Goal: Task Accomplishment & Management: Manage account settings

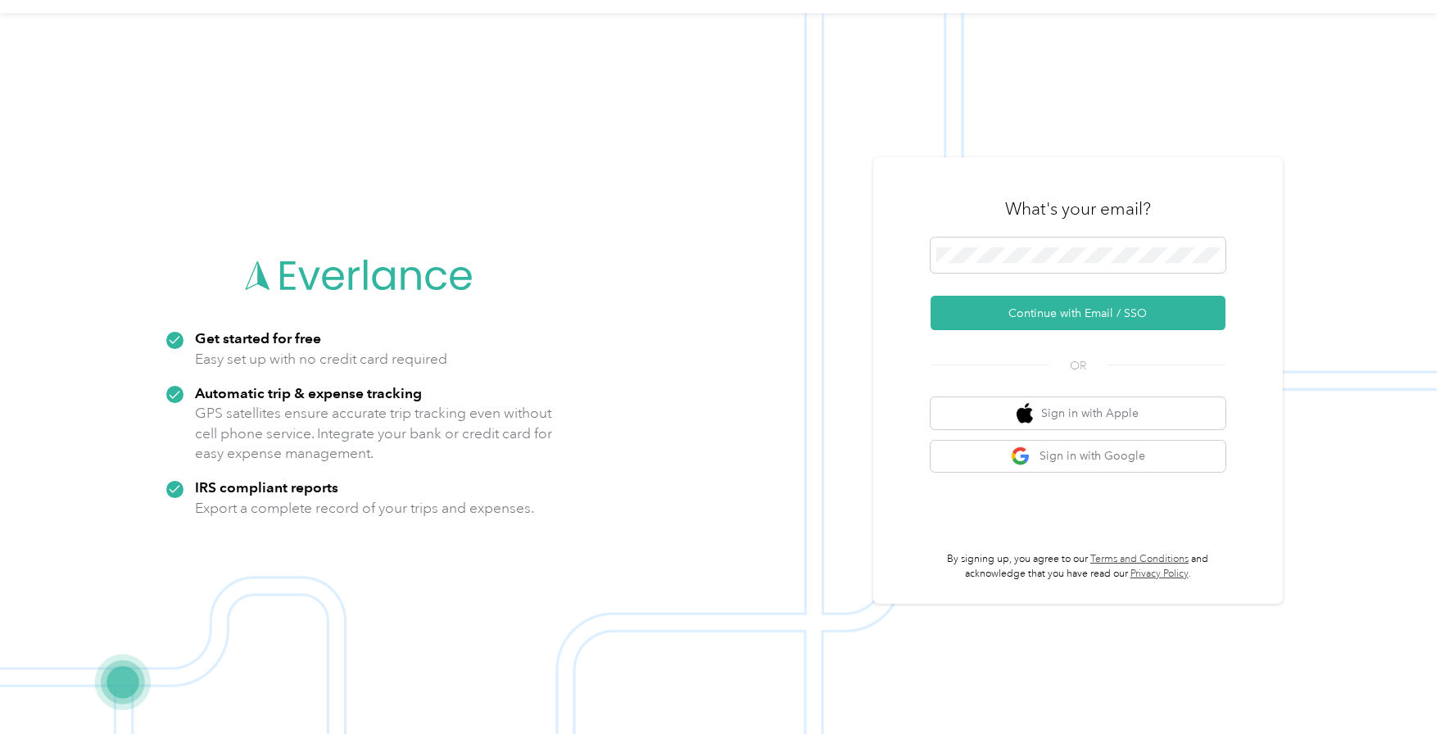
scroll to position [52, 0]
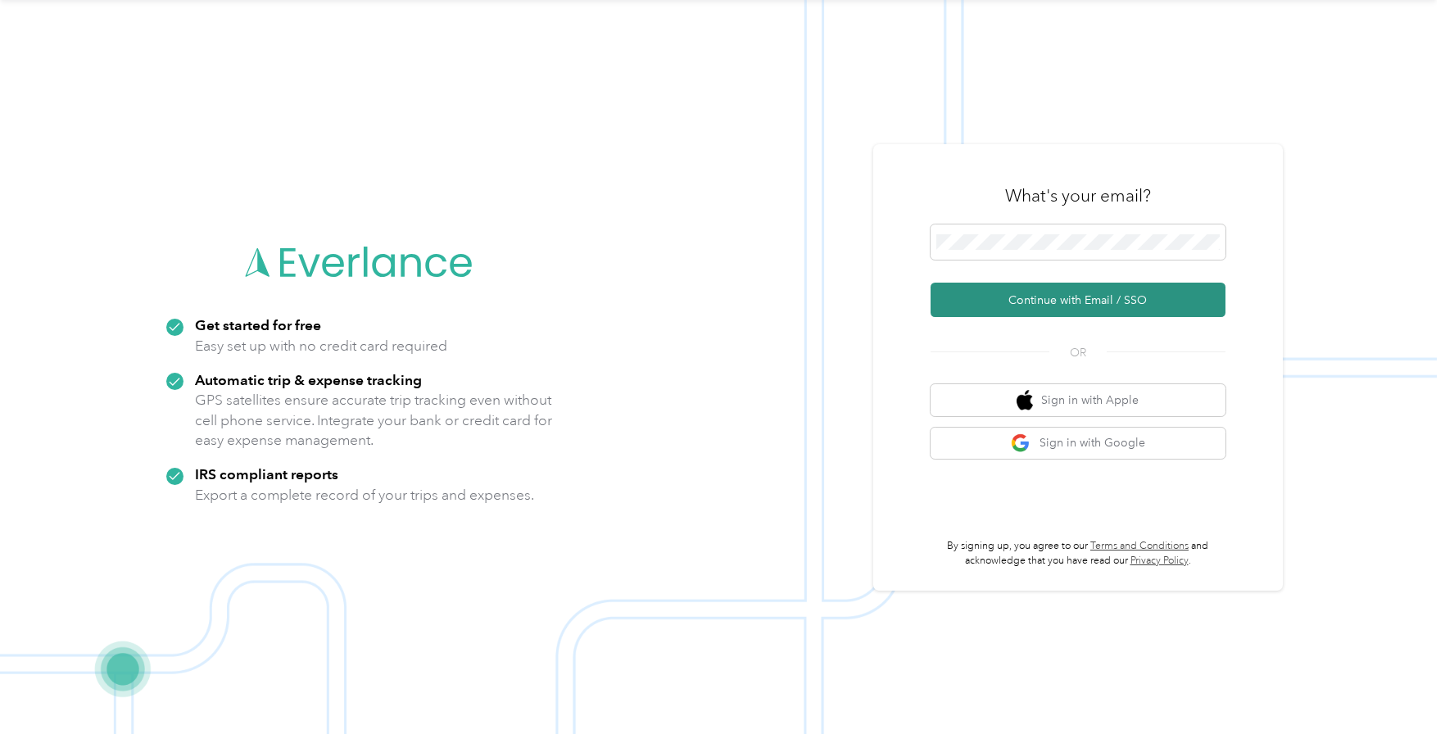
click at [1069, 304] on button "Continue with Email / SSO" at bounding box center [1078, 300] width 295 height 34
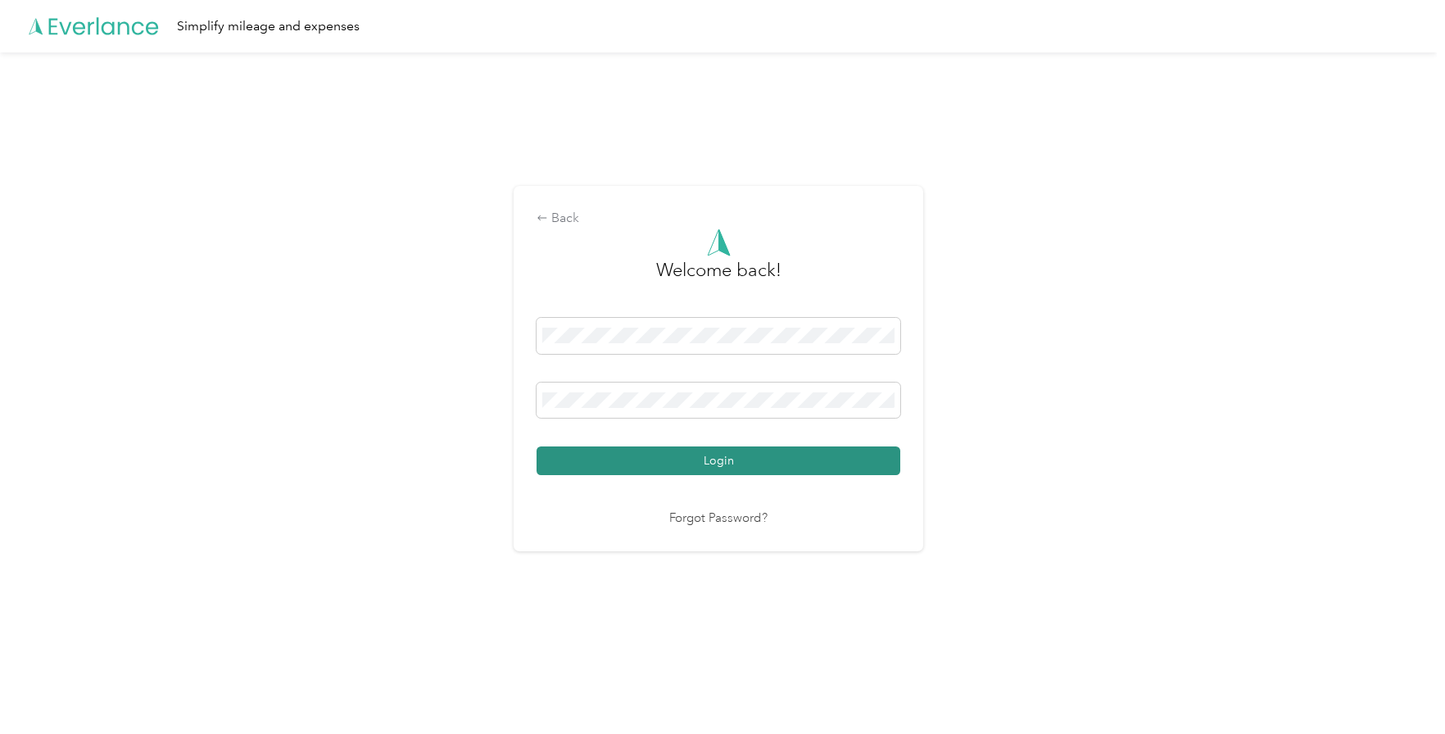
click at [740, 460] on button "Login" at bounding box center [719, 461] width 364 height 29
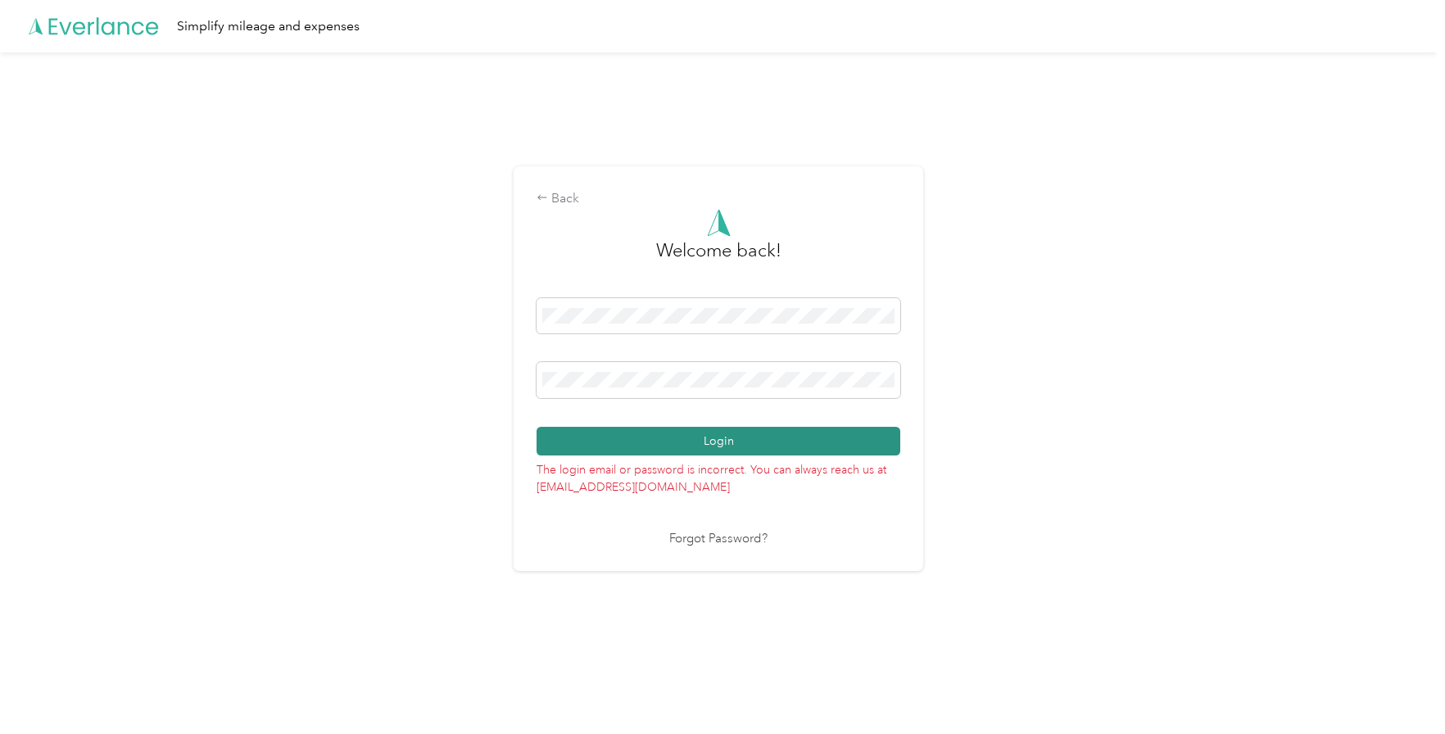
click at [672, 438] on button "Login" at bounding box center [719, 441] width 364 height 29
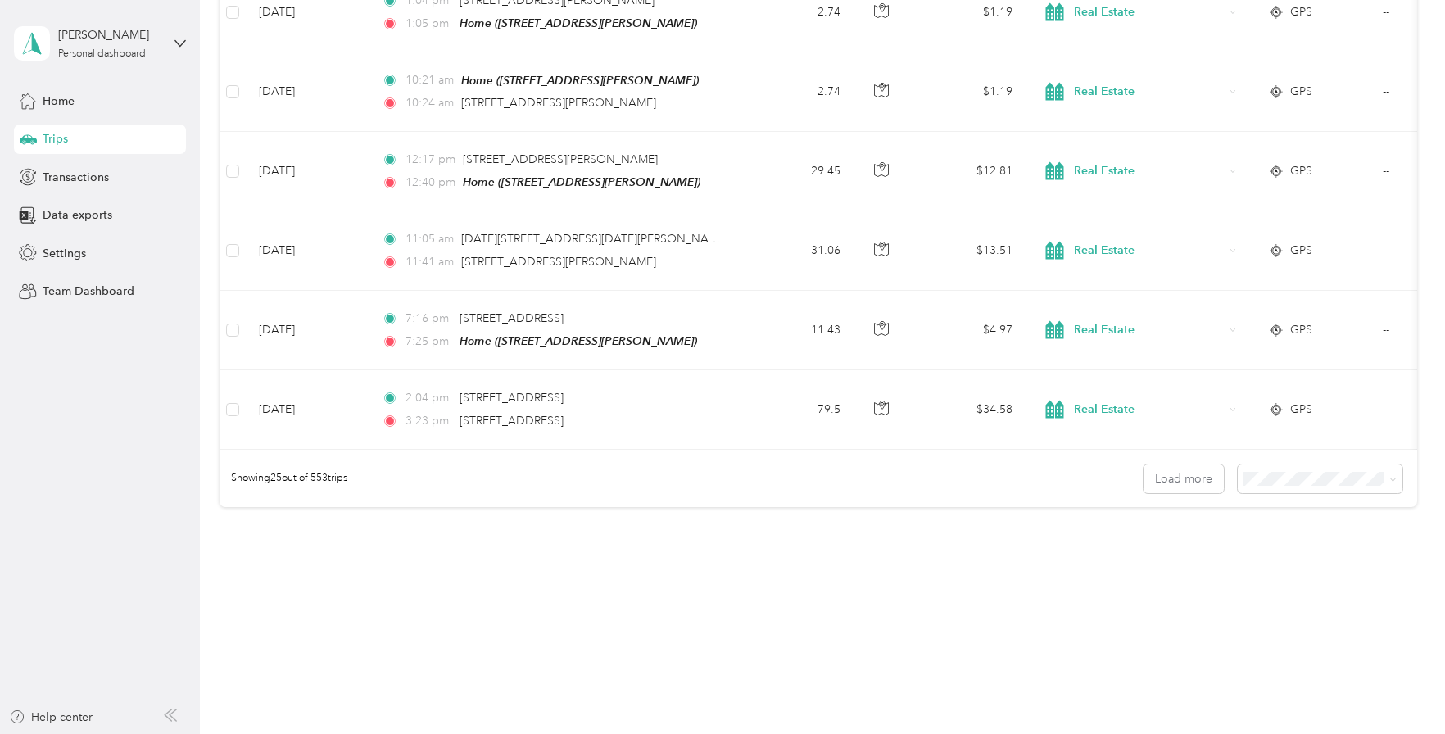
scroll to position [1824, 0]
click at [1168, 476] on button "Load more" at bounding box center [1184, 479] width 80 height 29
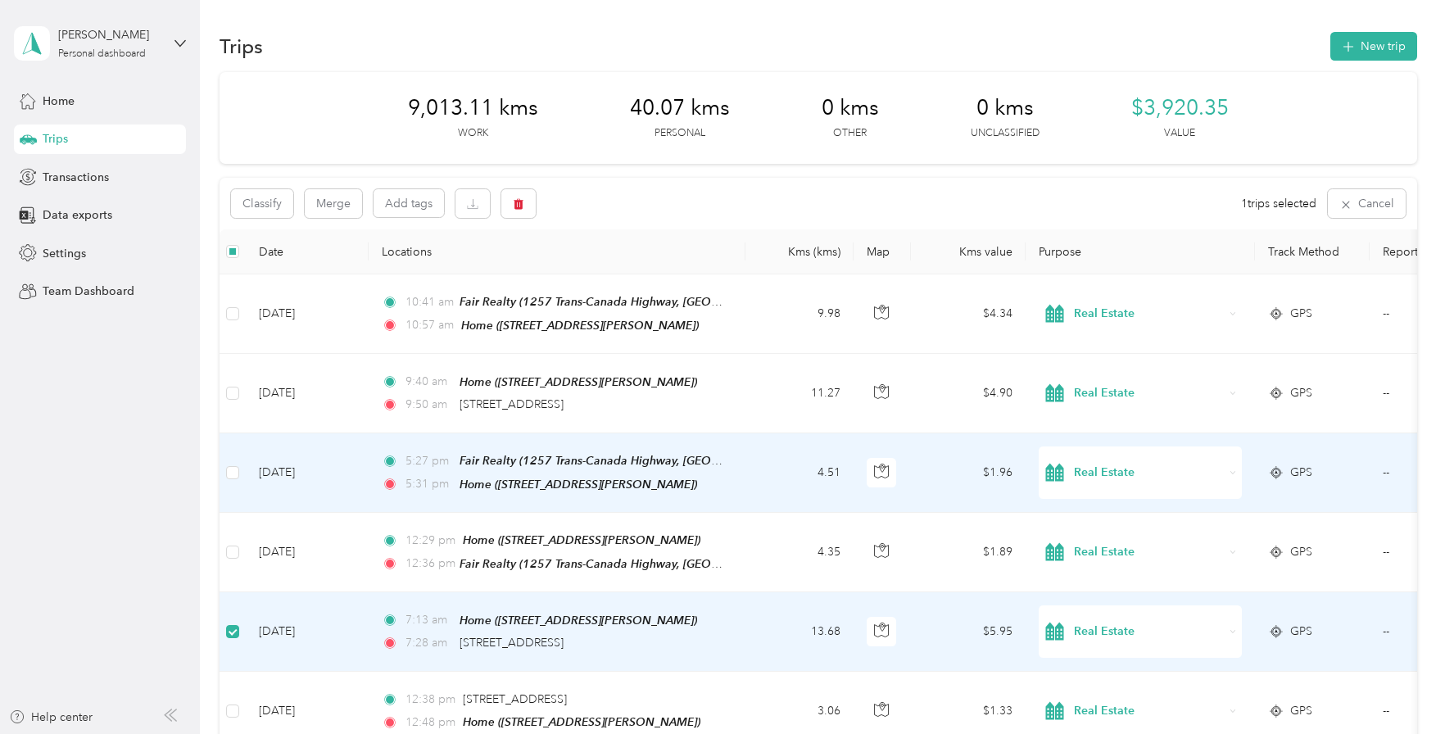
scroll to position [14, 0]
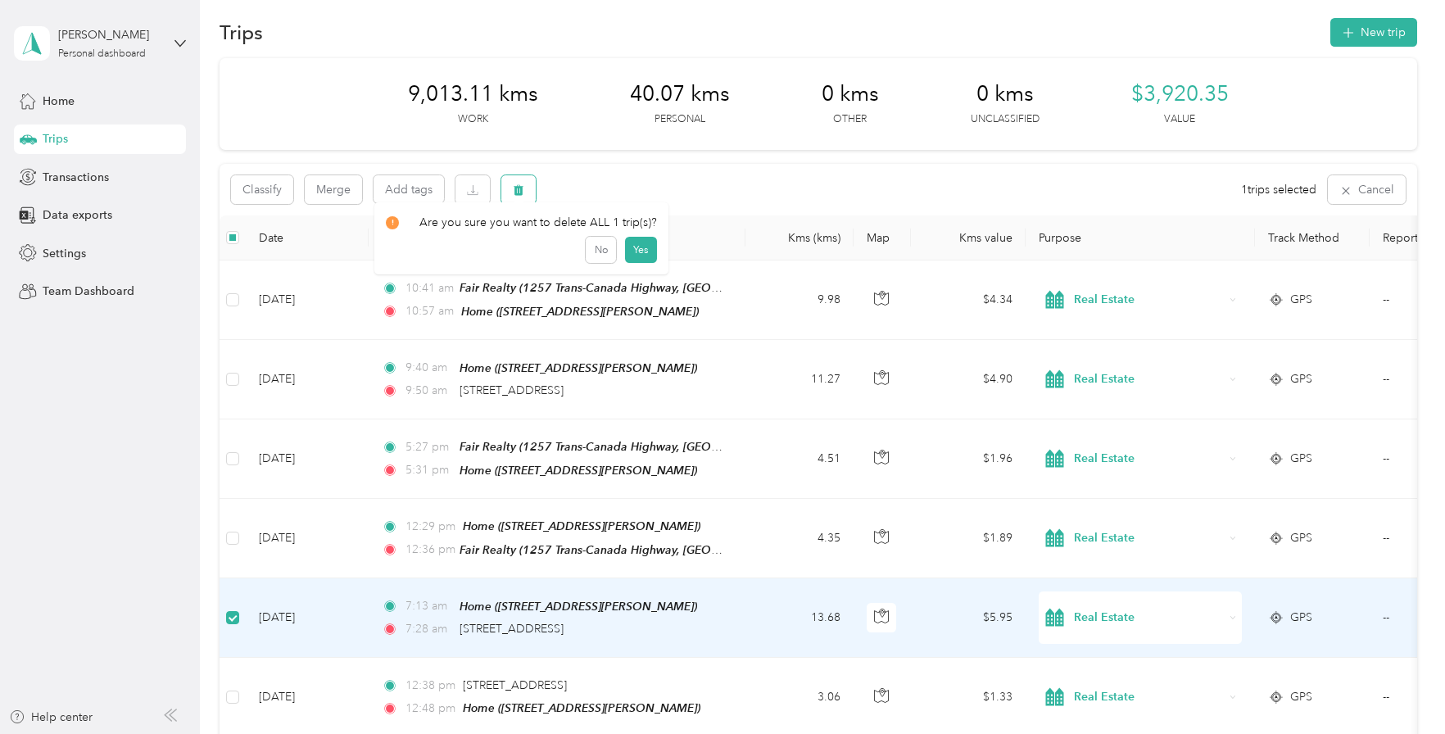
click at [515, 193] on icon "button" at bounding box center [518, 189] width 11 height 11
click at [643, 258] on button "Yes" at bounding box center [641, 258] width 32 height 26
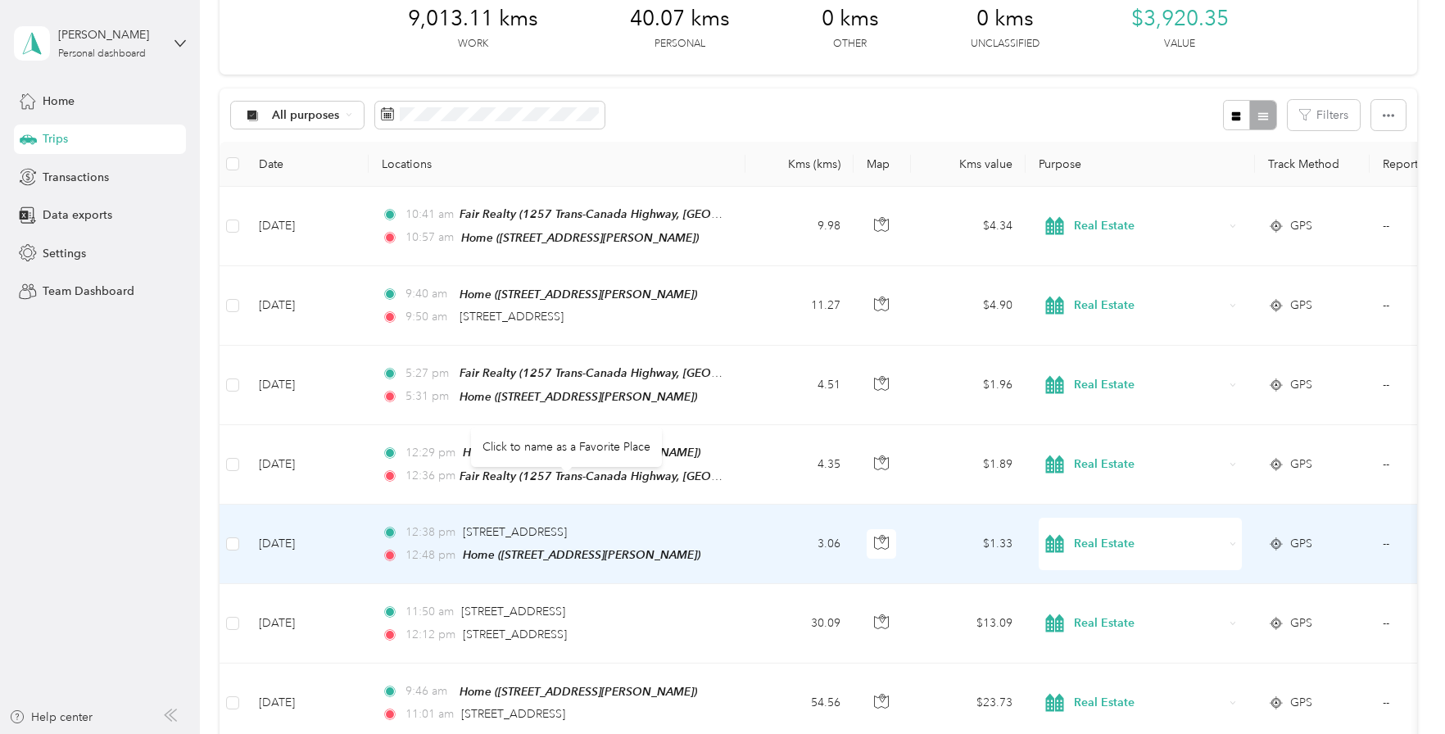
scroll to position [139, 0]
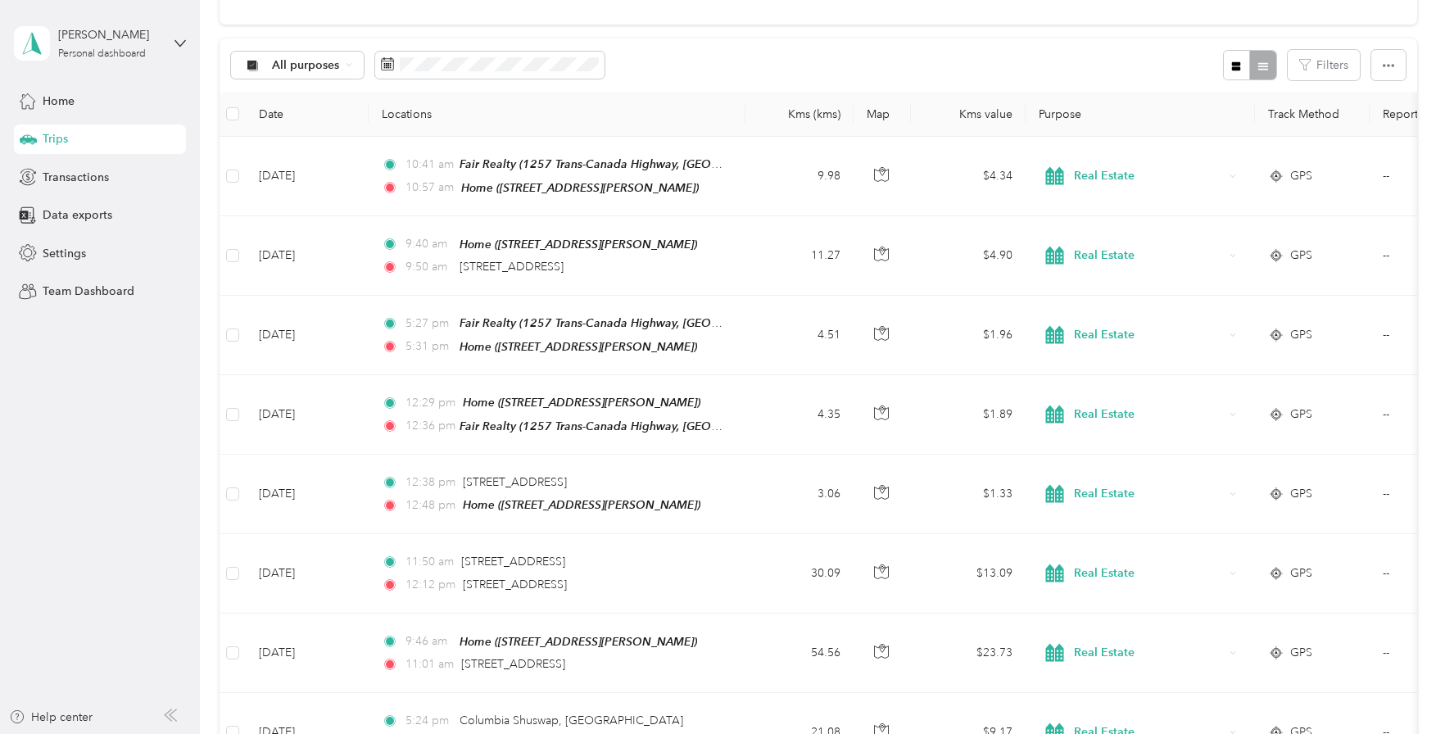
click at [1255, 65] on div at bounding box center [1249, 65] width 53 height 30
click at [1233, 70] on icon "button" at bounding box center [1236, 65] width 9 height 9
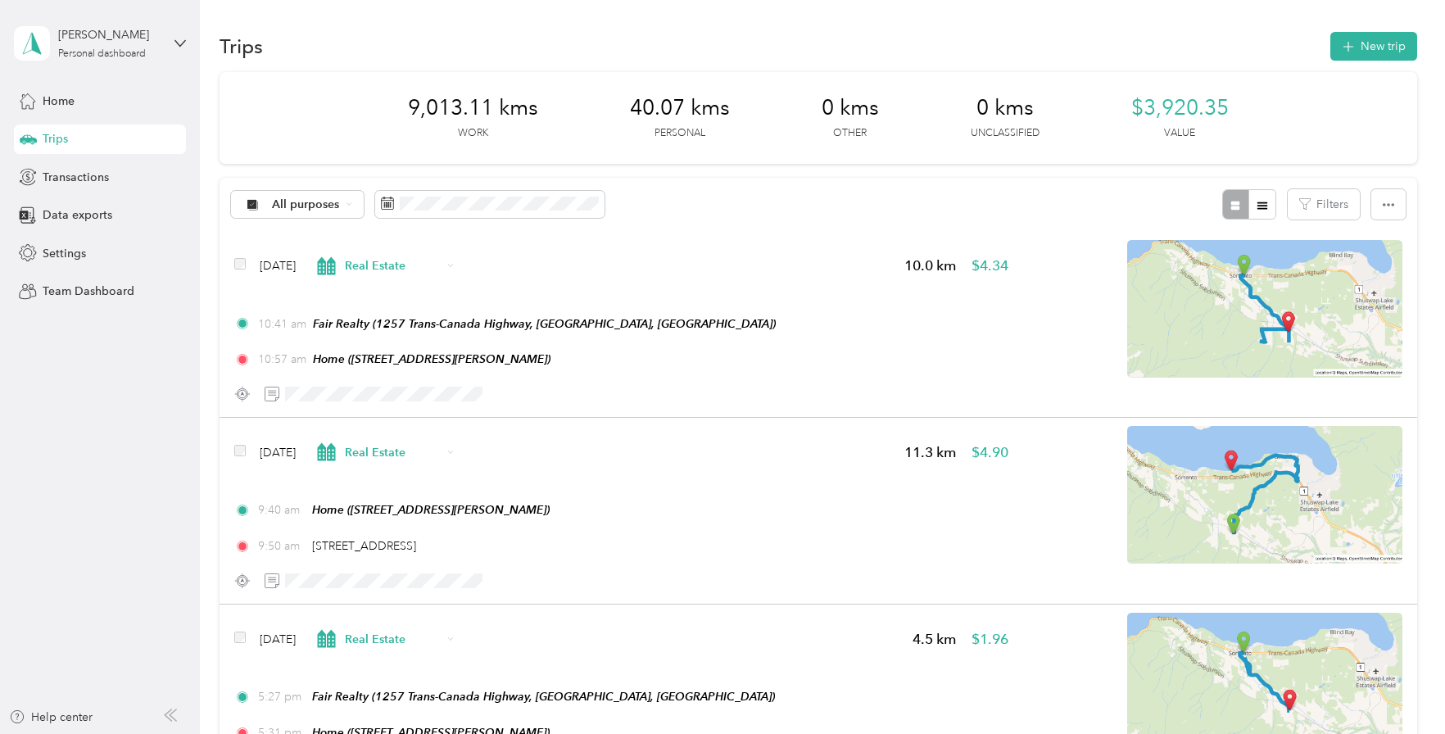
click at [1228, 210] on div at bounding box center [1249, 204] width 53 height 30
click at [1257, 210] on icon "button" at bounding box center [1262, 205] width 11 height 11
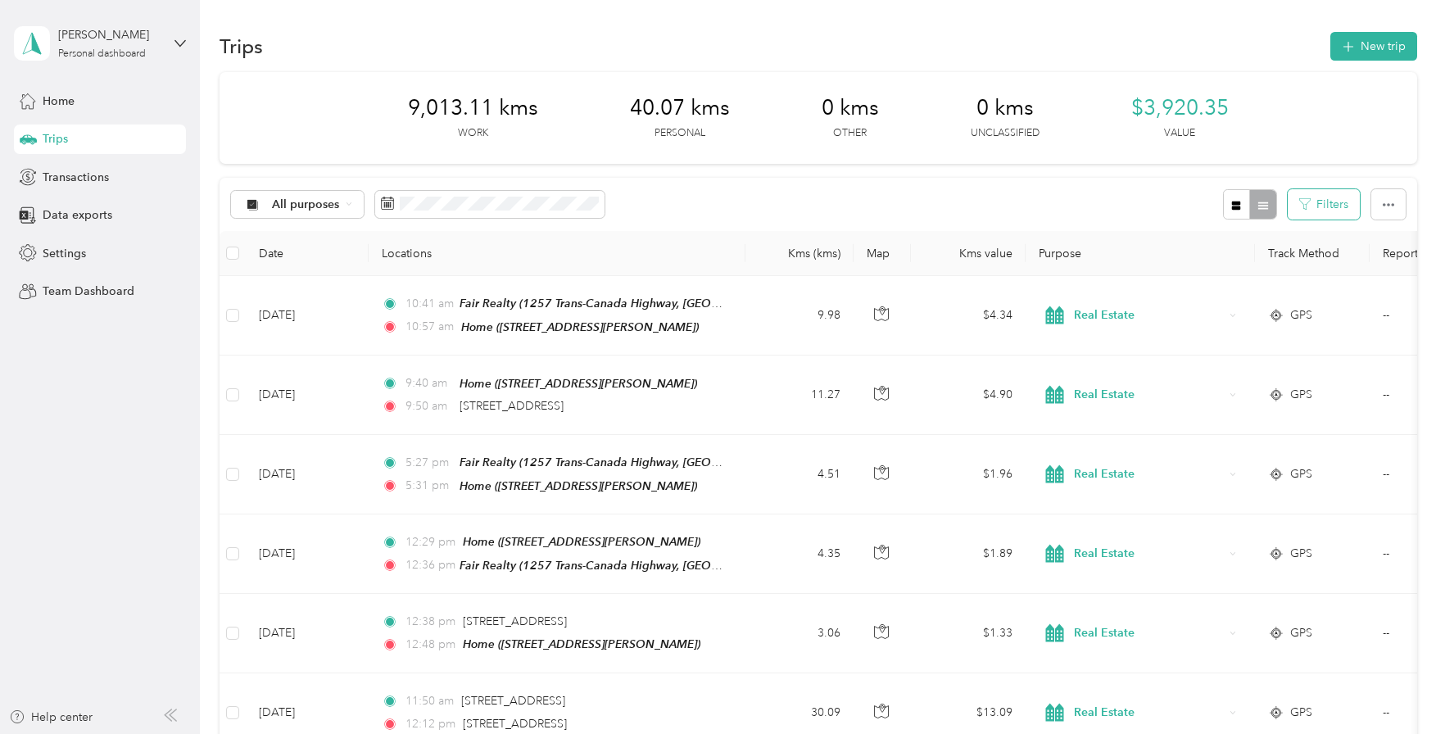
click at [1318, 205] on button "Filters" at bounding box center [1324, 204] width 72 height 30
click at [1388, 205] on icon "button" at bounding box center [1388, 204] width 11 height 3
click at [1074, 188] on div "All purposes Filters" at bounding box center [818, 204] width 1197 height 53
click at [390, 207] on rect at bounding box center [391, 207] width 2 height 2
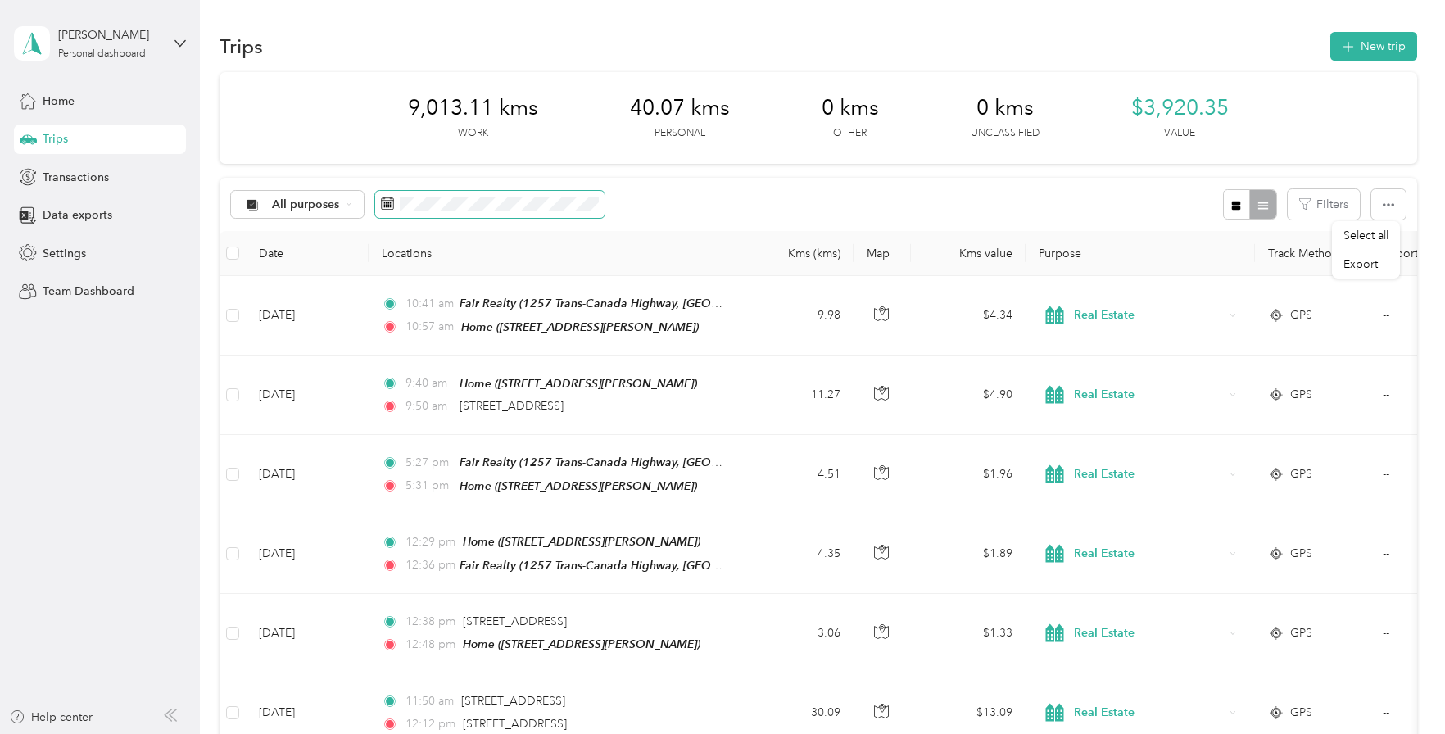
click at [387, 206] on rect at bounding box center [387, 207] width 2 height 2
